Goal: Information Seeking & Learning: Learn about a topic

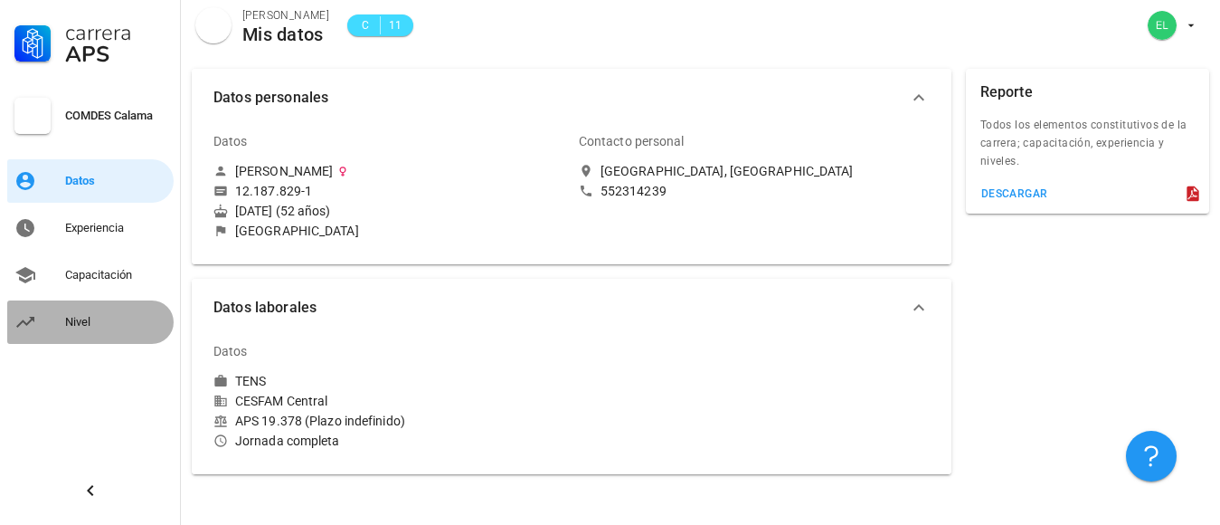
click at [75, 319] on div "Nivel" at bounding box center [115, 322] width 101 height 14
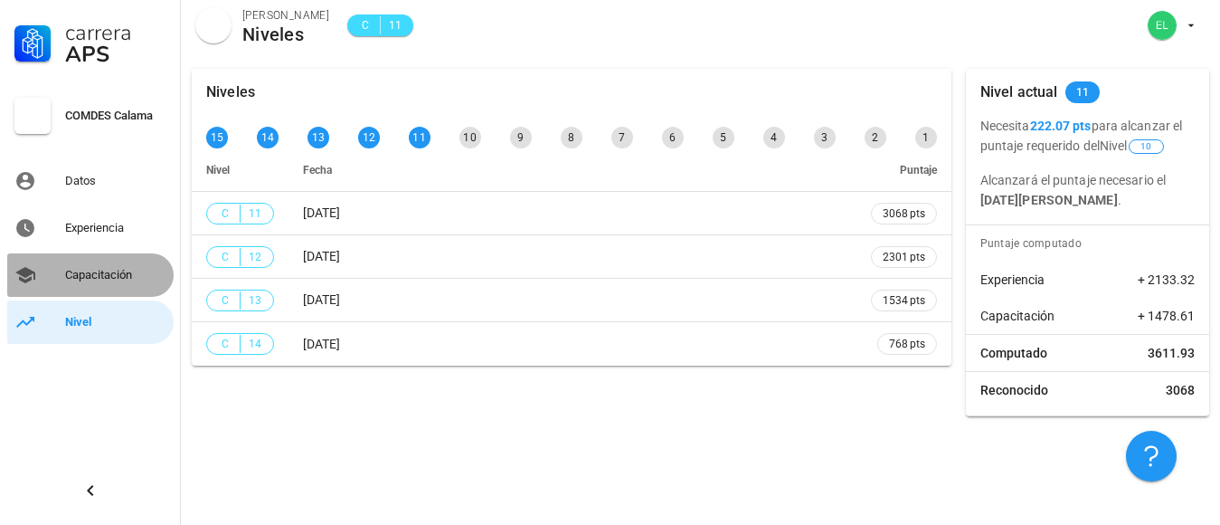
click at [79, 275] on div "Capacitación" at bounding box center [115, 275] width 101 height 14
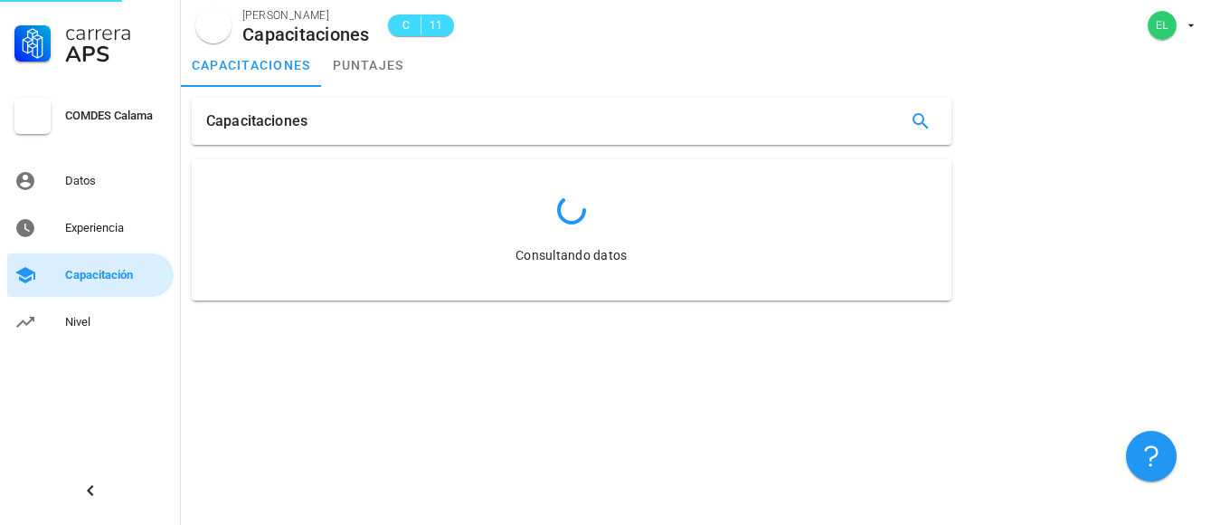
click at [79, 275] on div "Capacitación" at bounding box center [115, 275] width 101 height 14
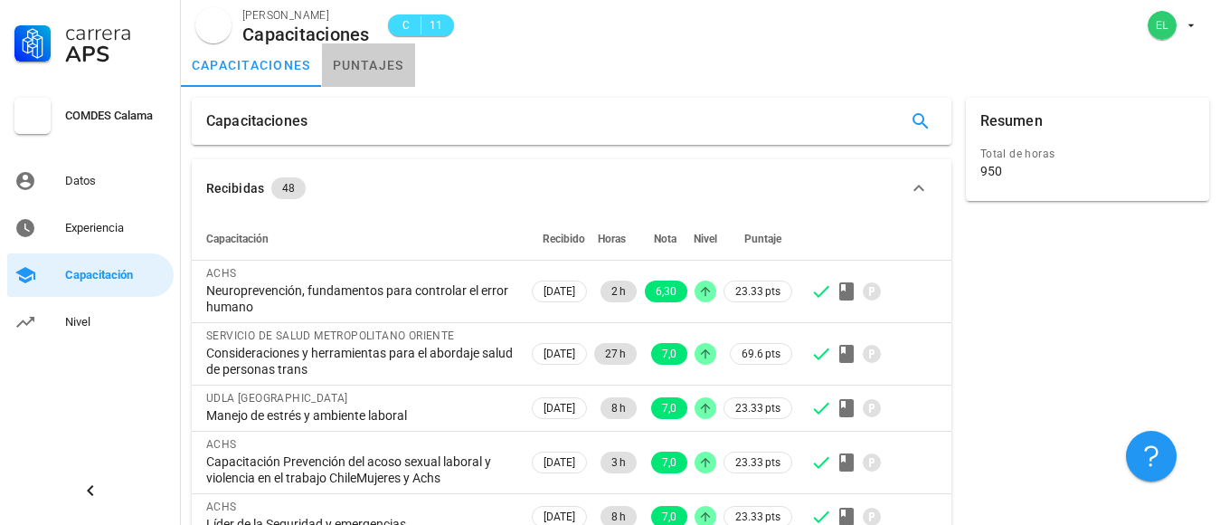
click at [358, 67] on link "puntajes" at bounding box center [368, 64] width 93 height 43
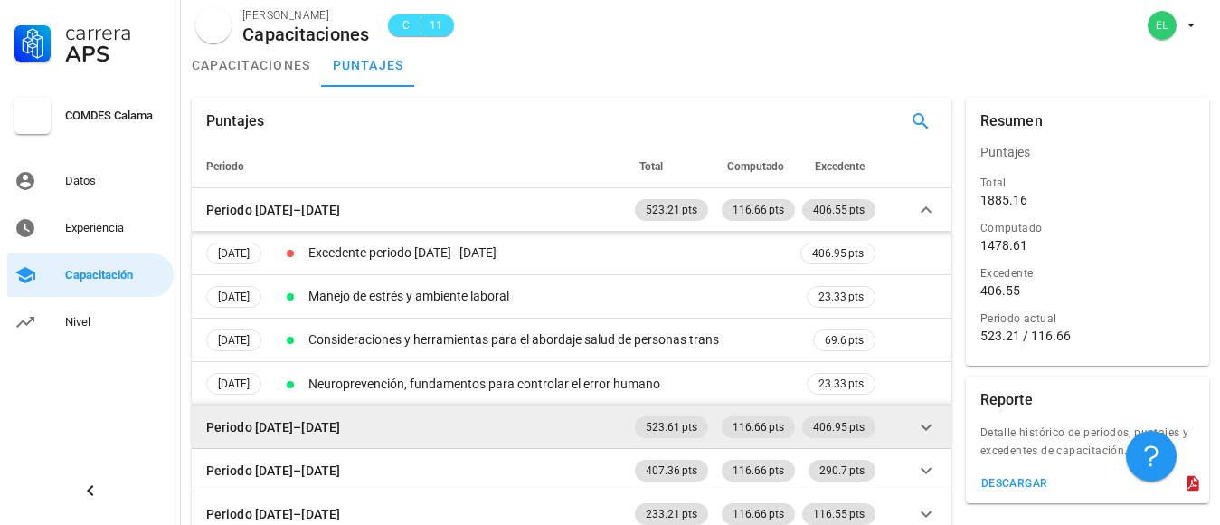
click at [651, 438] on td "523.61 pts" at bounding box center [668, 426] width 87 height 43
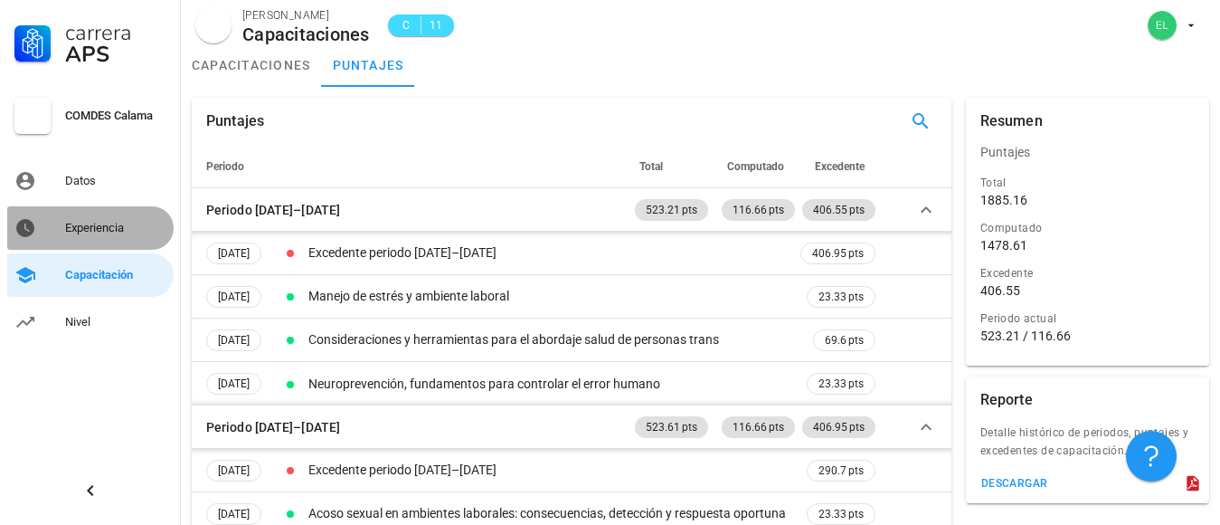
click at [101, 226] on div "Experiencia" at bounding box center [115, 228] width 101 height 14
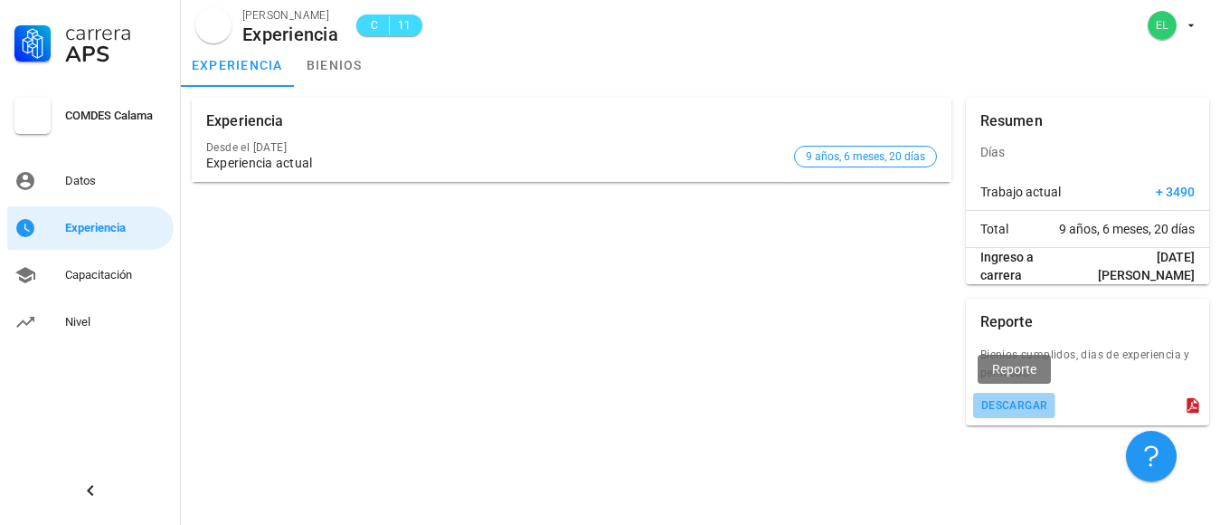
click at [1010, 403] on div "descargar" at bounding box center [1015, 405] width 68 height 13
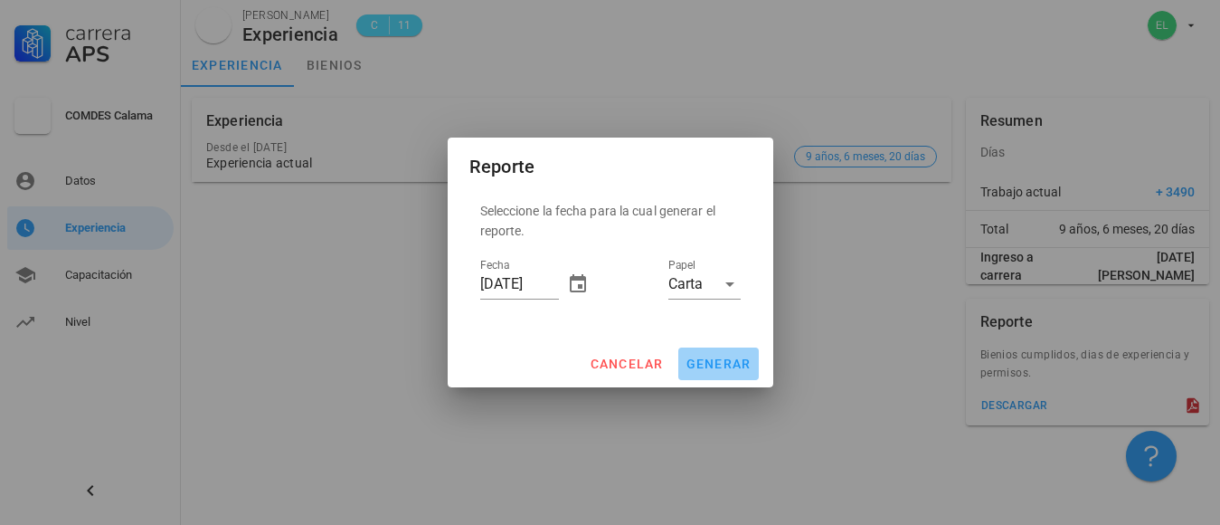
click at [709, 358] on span "generar" at bounding box center [719, 363] width 66 height 14
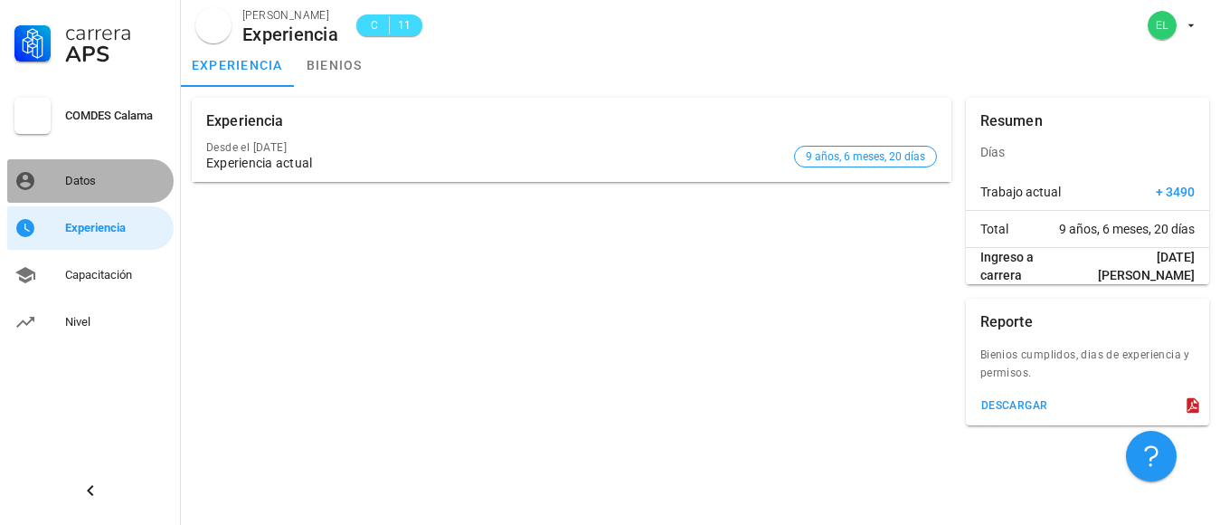
click at [81, 185] on div "Datos" at bounding box center [115, 181] width 101 height 14
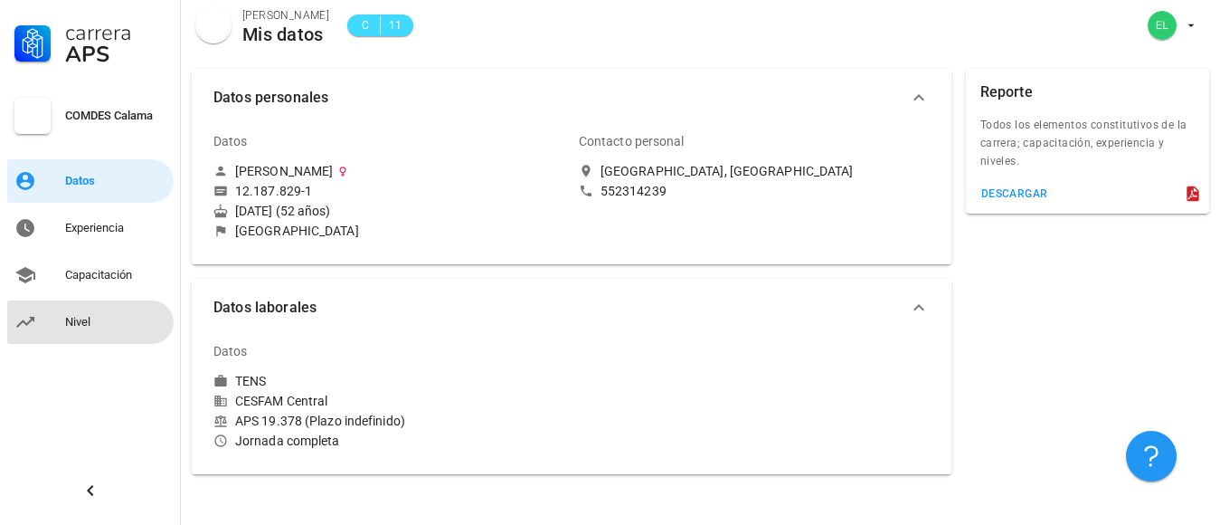
click at [75, 326] on div "Nivel" at bounding box center [115, 322] width 101 height 14
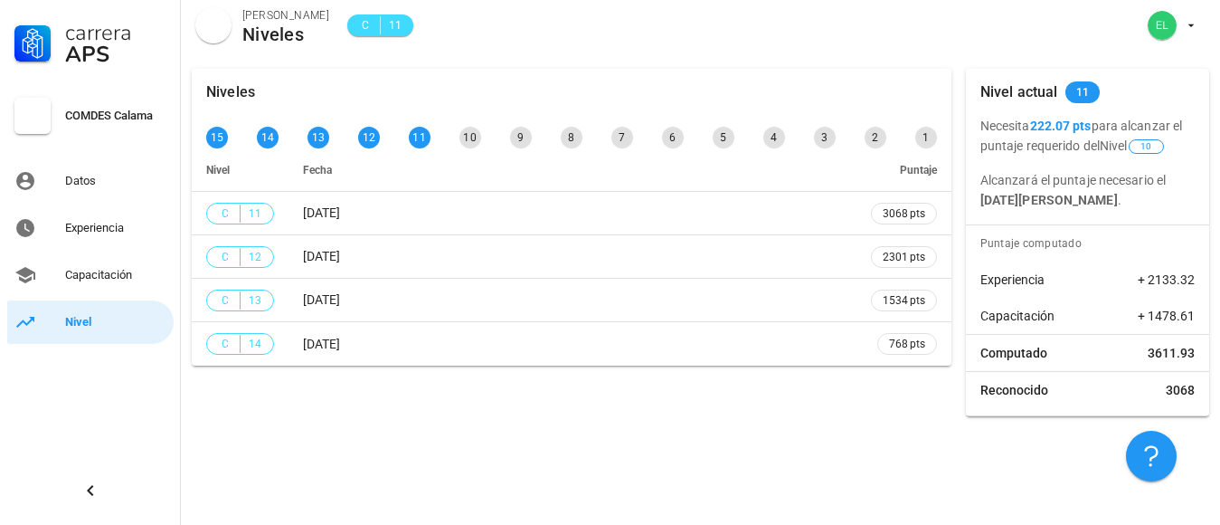
click at [212, 33] on div "avatar" at bounding box center [213, 25] width 36 height 36
click at [358, 24] on span "C" at bounding box center [365, 25] width 14 height 18
click at [388, 24] on span "11" at bounding box center [395, 25] width 14 height 18
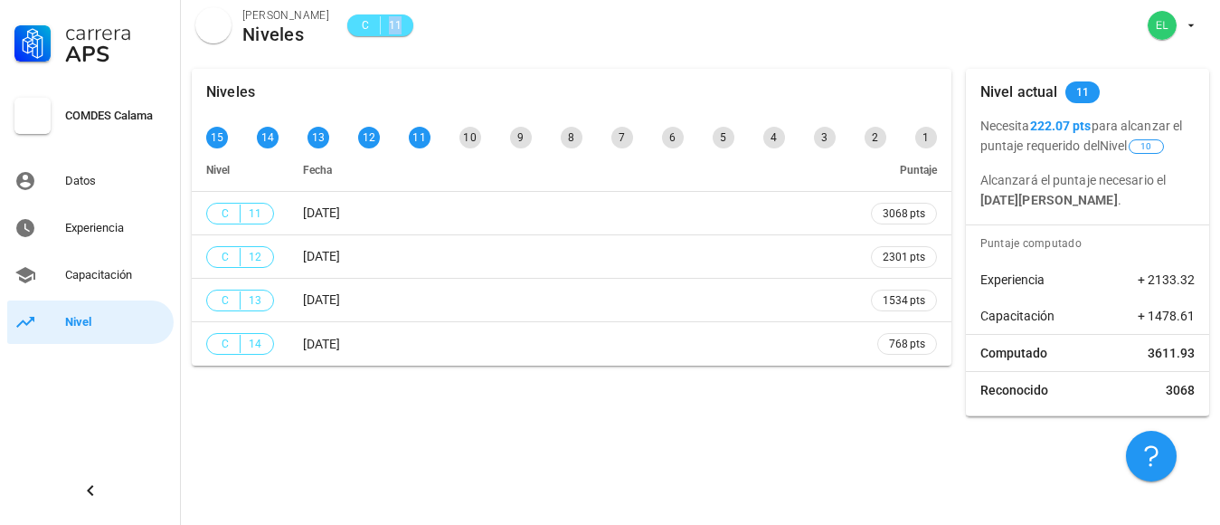
click at [388, 24] on span "11" at bounding box center [395, 25] width 14 height 18
